Goal: Go to known website: Access a specific website the user already knows

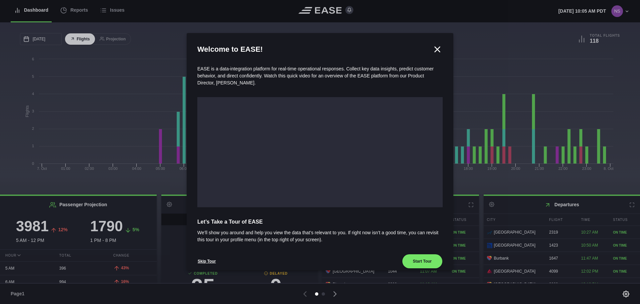
click at [435, 50] on icon at bounding box center [437, 49] width 5 height 5
